Goal: Navigation & Orientation: Find specific page/section

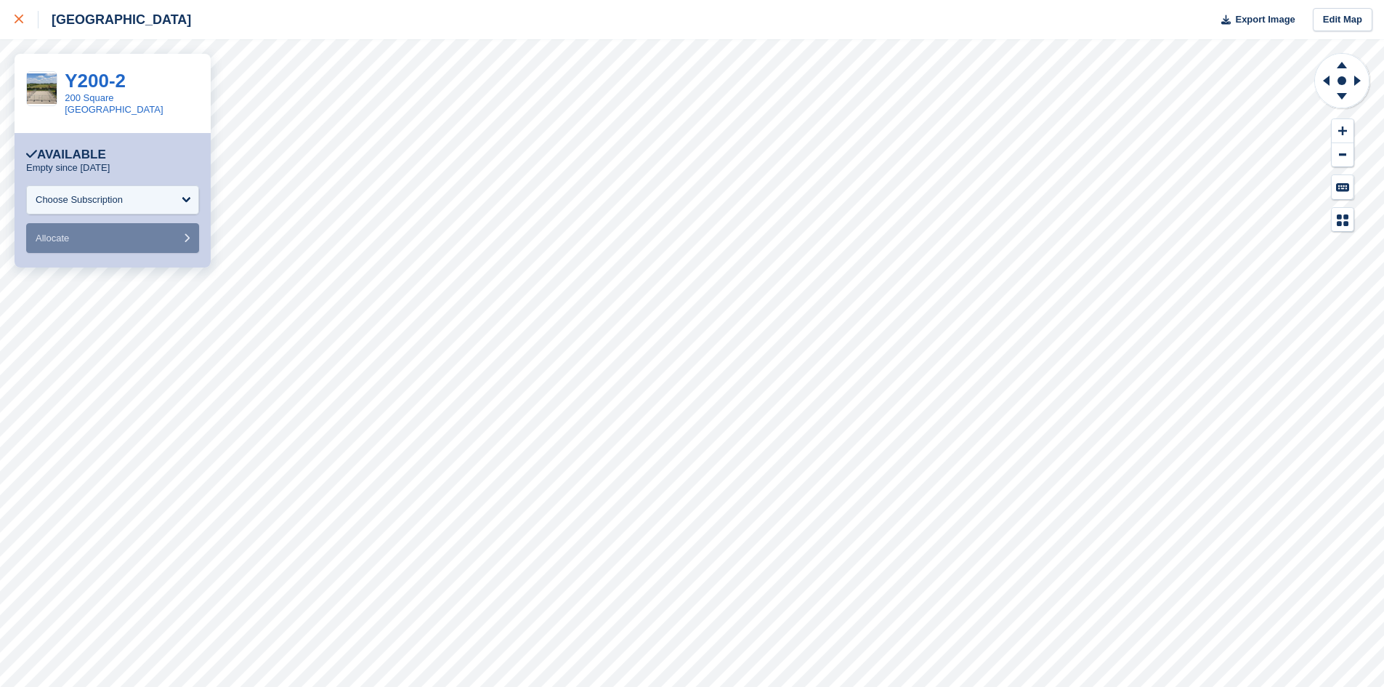
click at [19, 25] on div at bounding box center [27, 19] width 24 height 17
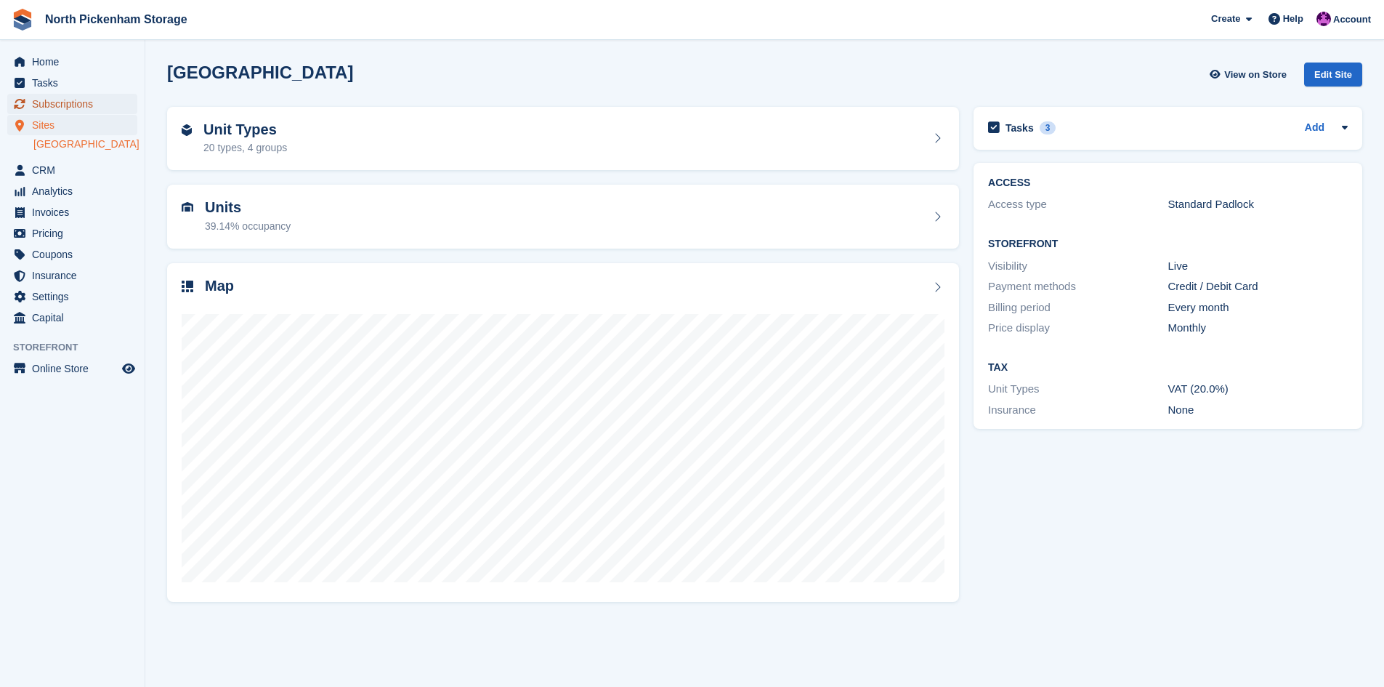
click at [52, 102] on span "Subscriptions" at bounding box center [75, 104] width 87 height 20
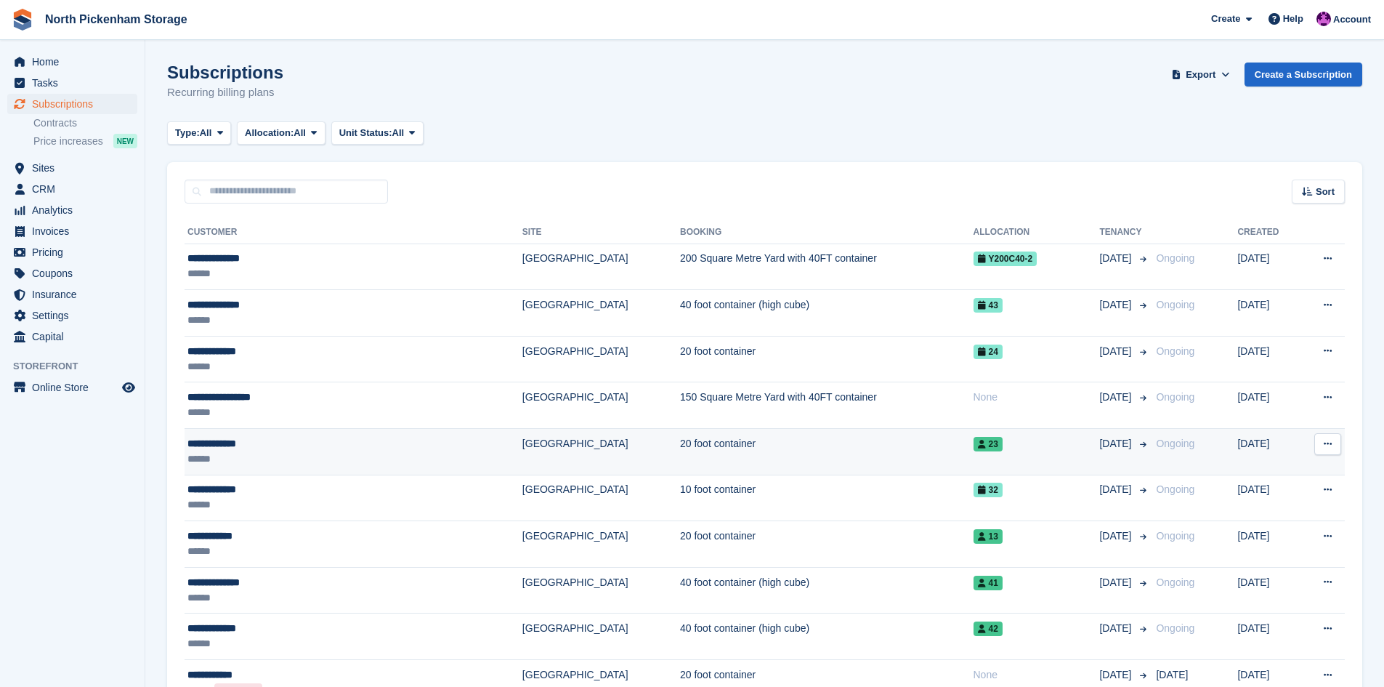
click at [243, 442] on div "**********" at bounding box center [299, 443] width 224 height 15
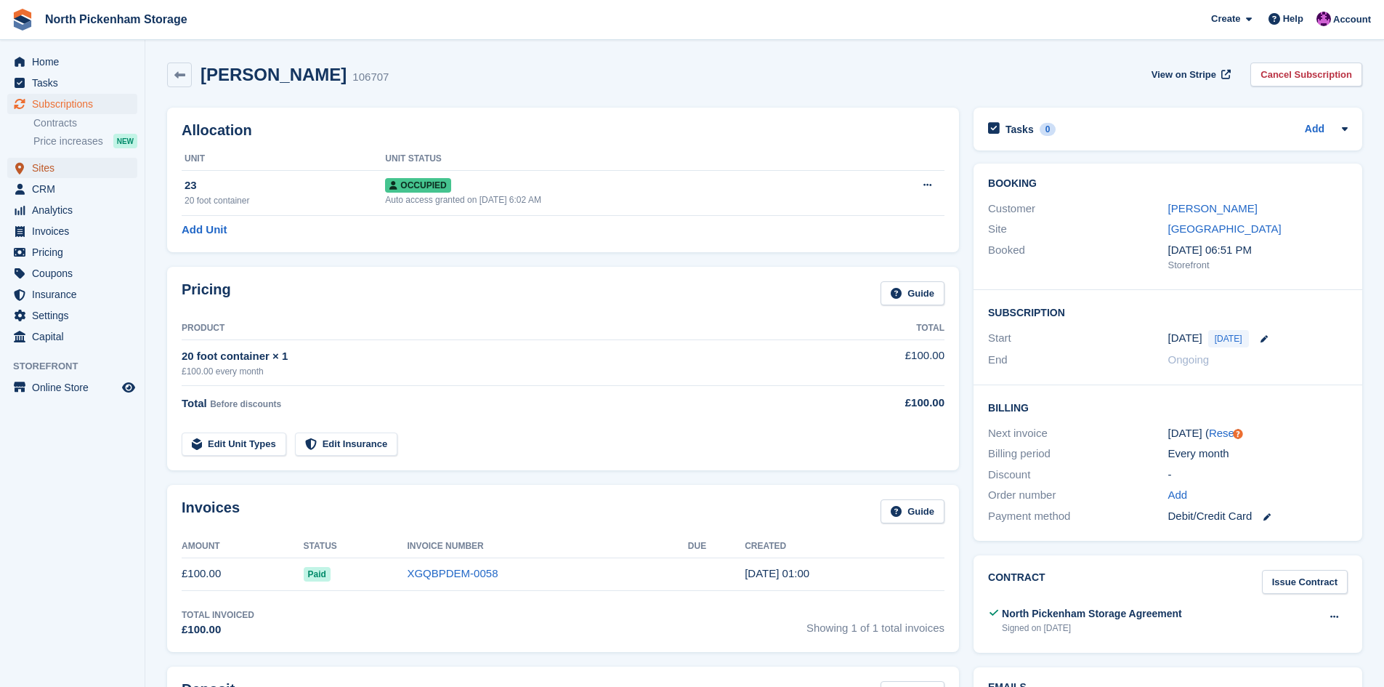
click at [45, 169] on span "Sites" at bounding box center [75, 168] width 87 height 20
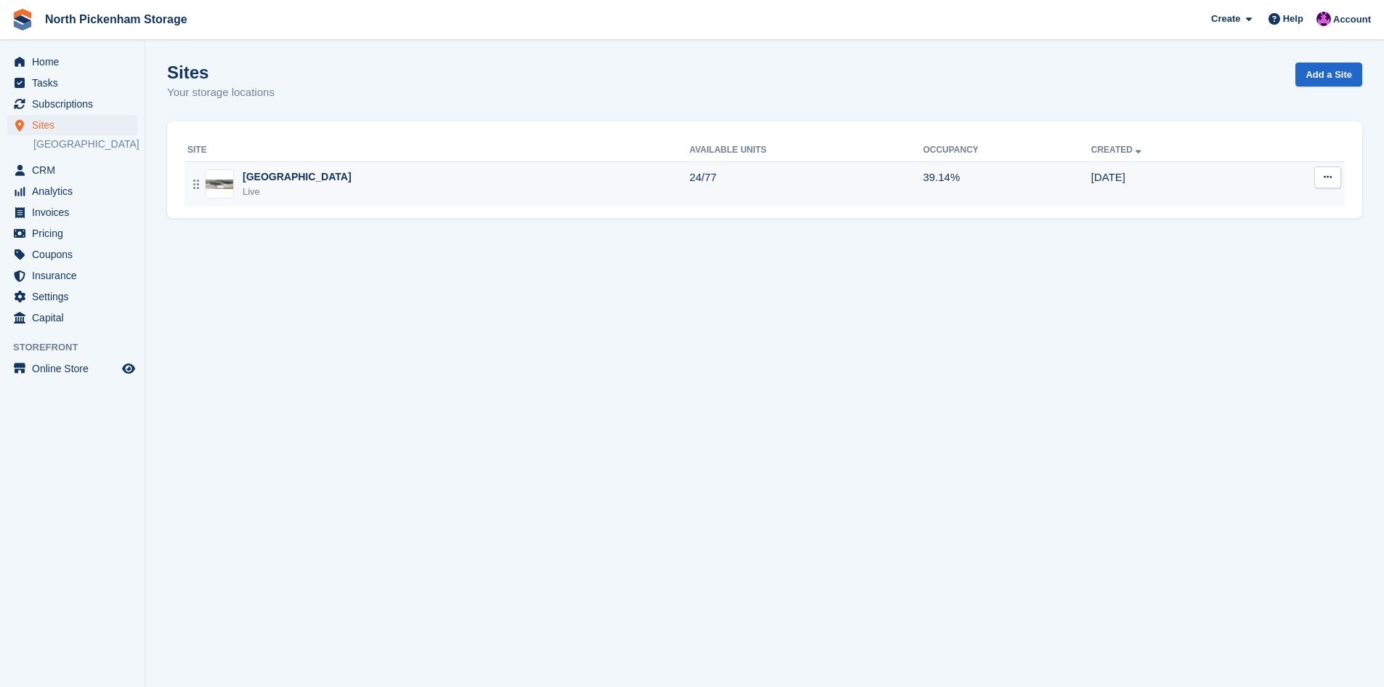
click at [263, 179] on div "[GEOGRAPHIC_DATA]" at bounding box center [297, 176] width 109 height 15
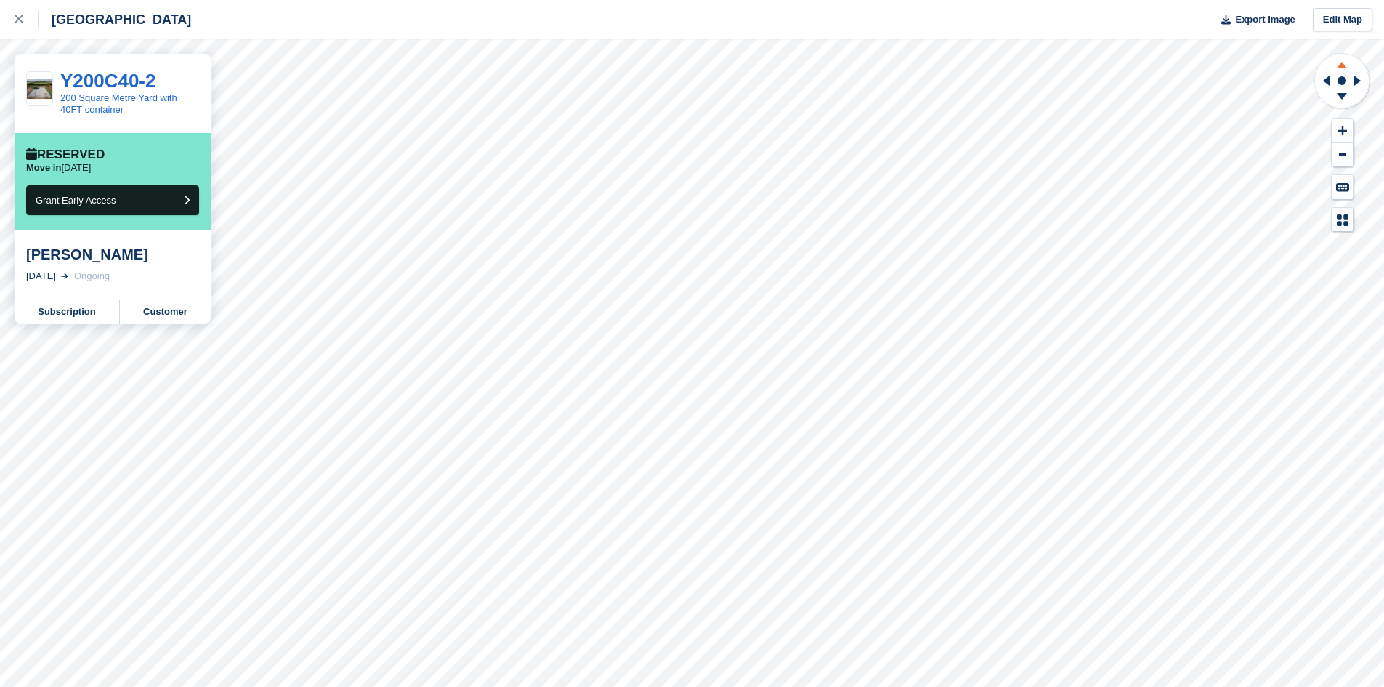
click at [1343, 64] on icon at bounding box center [1342, 65] width 10 height 7
click at [1343, 65] on icon at bounding box center [1342, 65] width 10 height 7
click at [1340, 94] on icon at bounding box center [1342, 96] width 10 height 7
click at [1339, 64] on icon at bounding box center [1342, 63] width 38 height 18
click at [1343, 94] on icon at bounding box center [1342, 96] width 10 height 7
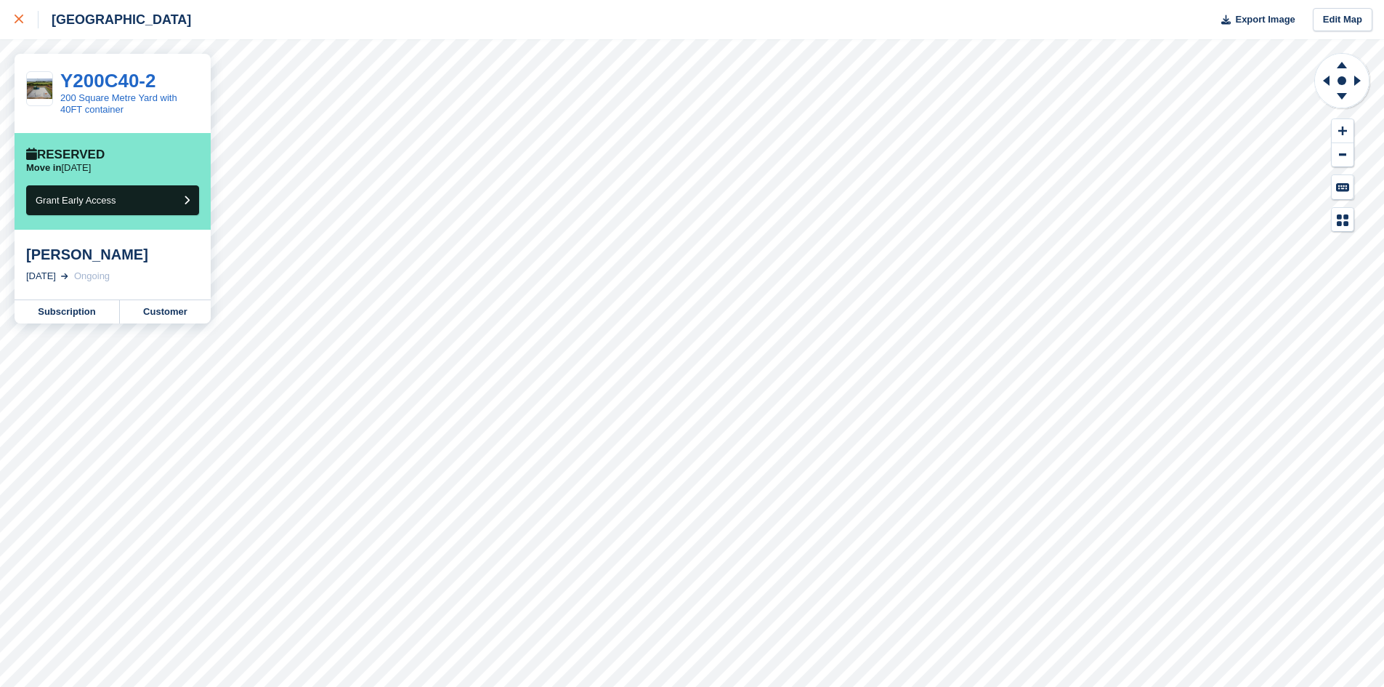
click at [15, 20] on icon at bounding box center [19, 19] width 9 height 9
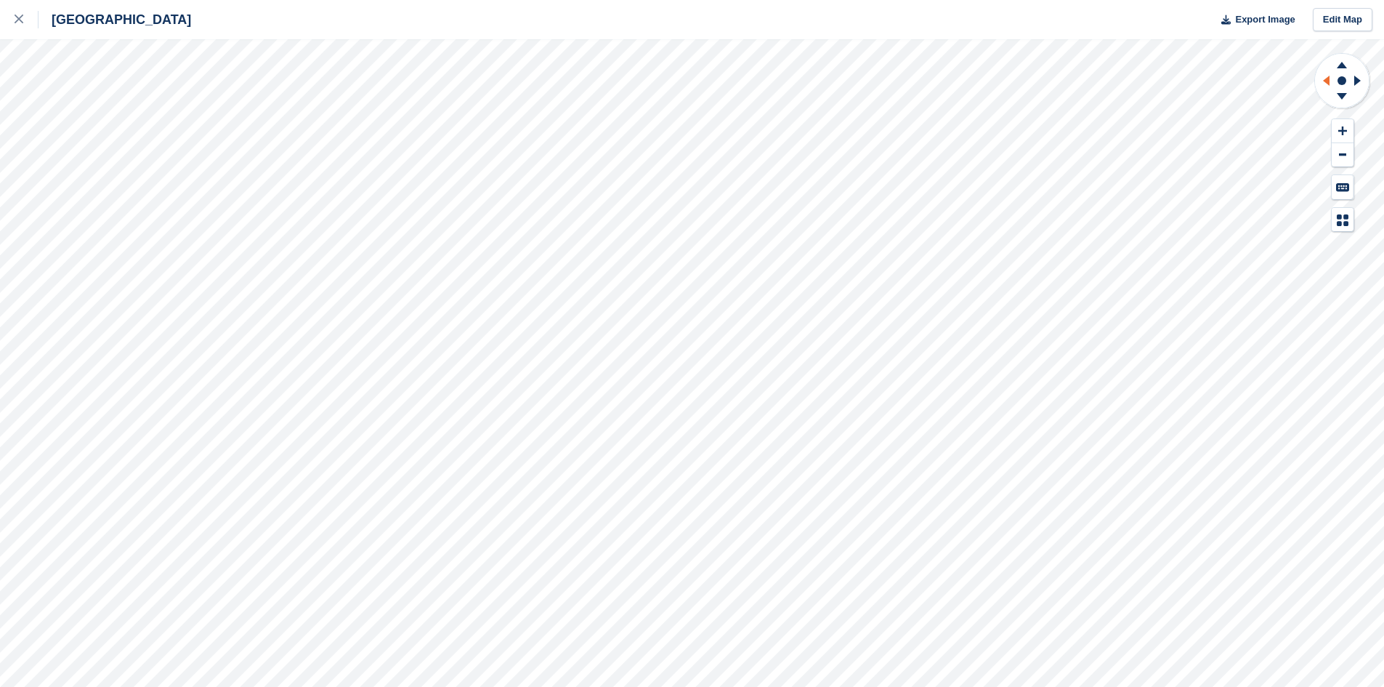
click at [1287, 76] on div at bounding box center [692, 362] width 1384 height 647
click at [1342, 94] on icon at bounding box center [1342, 96] width 10 height 7
click at [1340, 92] on icon at bounding box center [1342, 98] width 38 height 18
click at [1341, 93] on icon at bounding box center [1342, 96] width 10 height 7
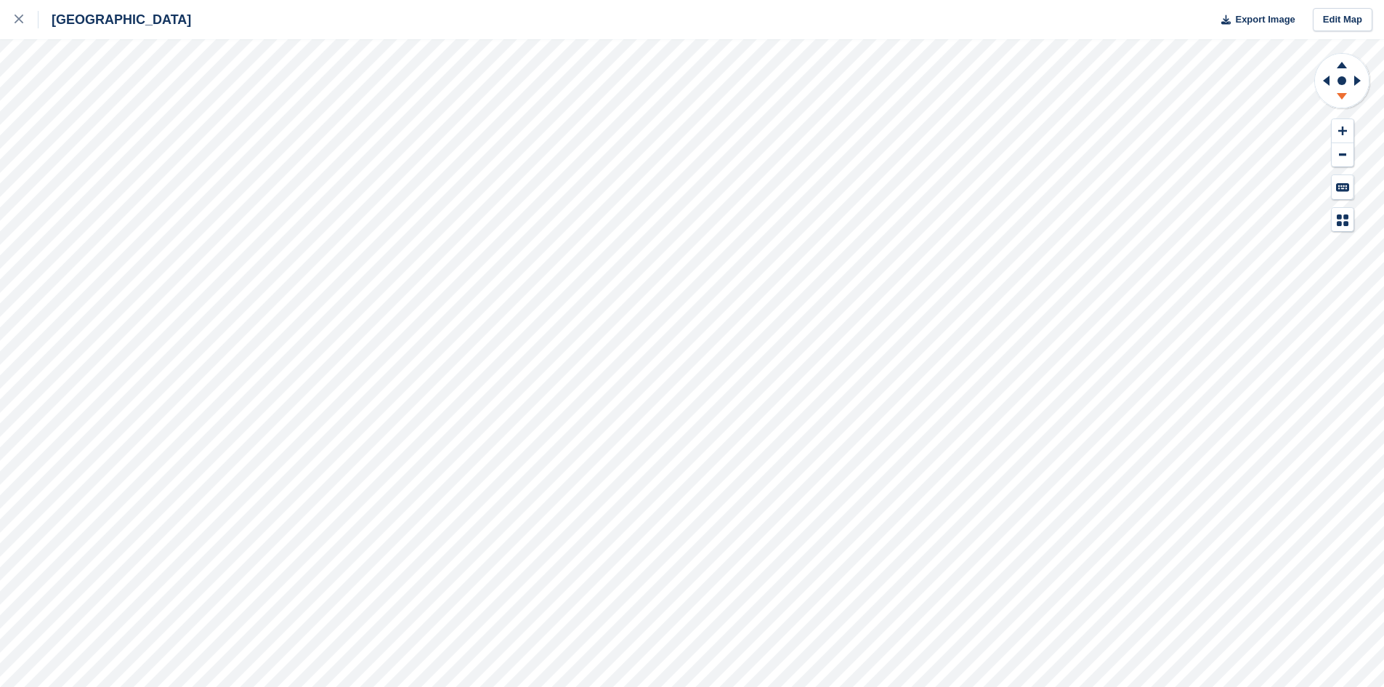
click at [1348, 97] on icon at bounding box center [1342, 98] width 38 height 18
click at [1347, 98] on icon at bounding box center [1342, 98] width 38 height 18
click at [1340, 94] on icon at bounding box center [1342, 96] width 10 height 7
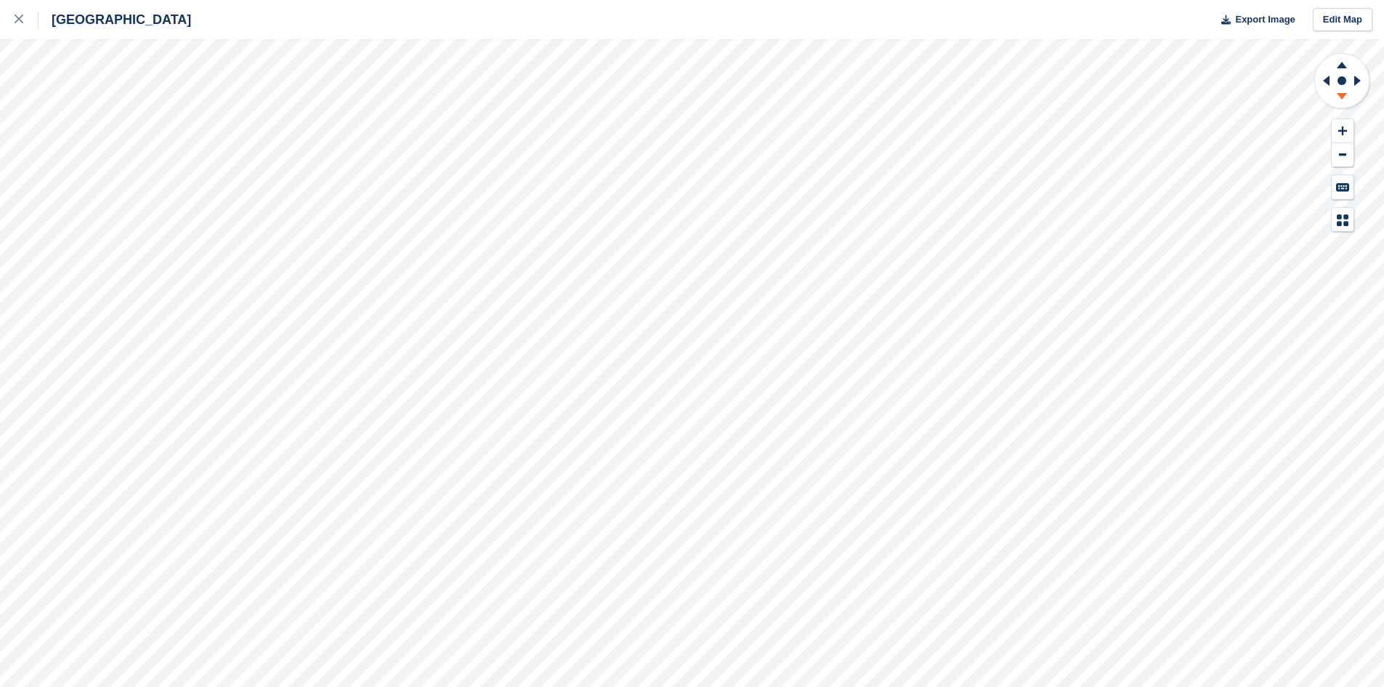
click at [1340, 94] on icon at bounding box center [1342, 96] width 10 height 7
